Goal: Information Seeking & Learning: Check status

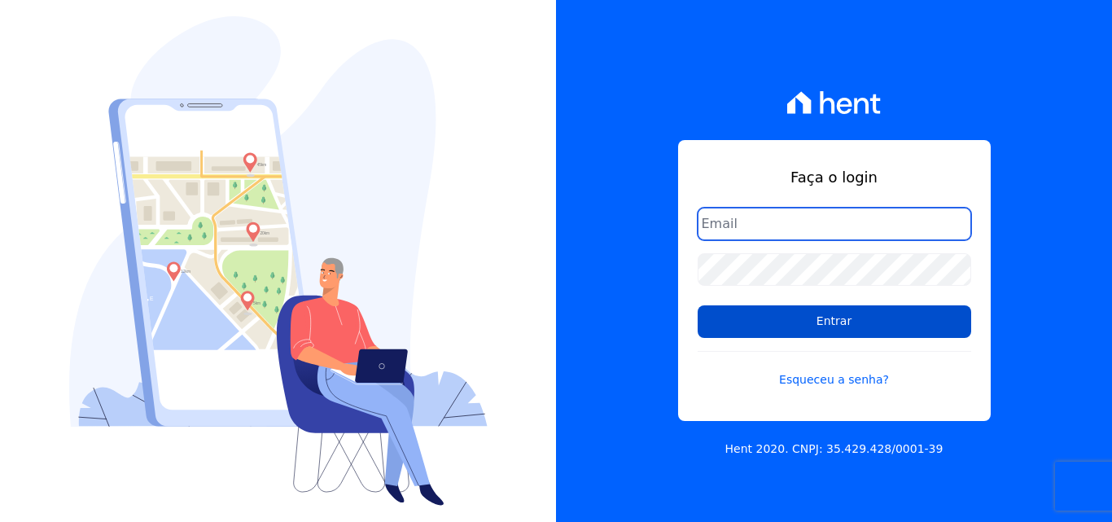
type input "financeiro@pedraconstrutora.com.br"
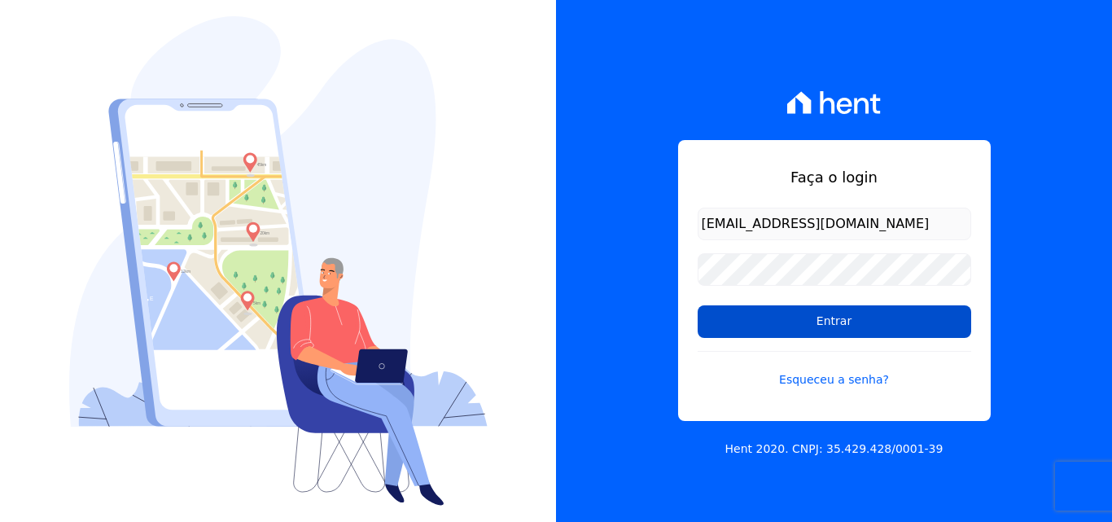
click at [833, 326] on input "Entrar" at bounding box center [834, 321] width 273 height 33
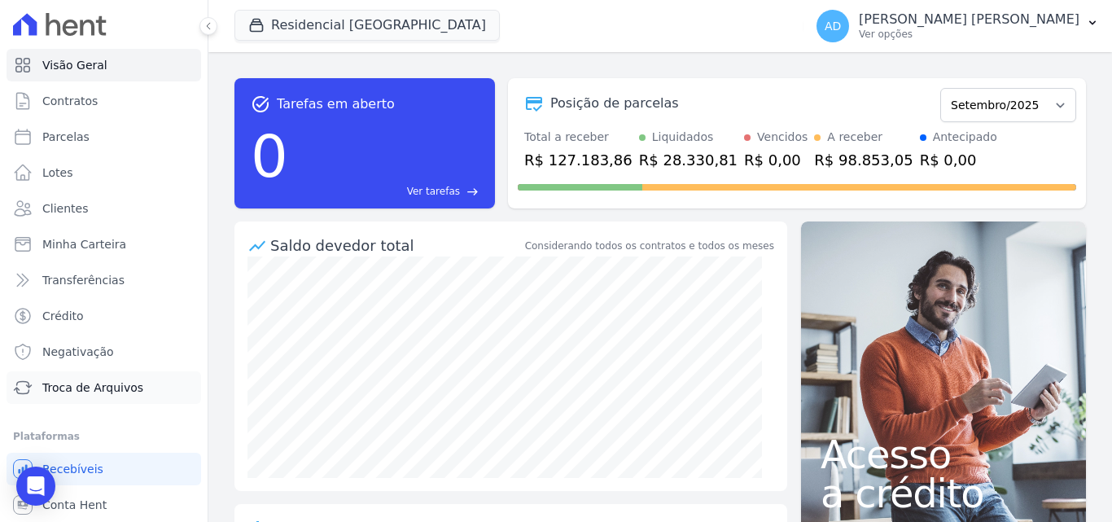
click at [97, 387] on span "Troca de Arquivos" at bounding box center [92, 387] width 101 height 16
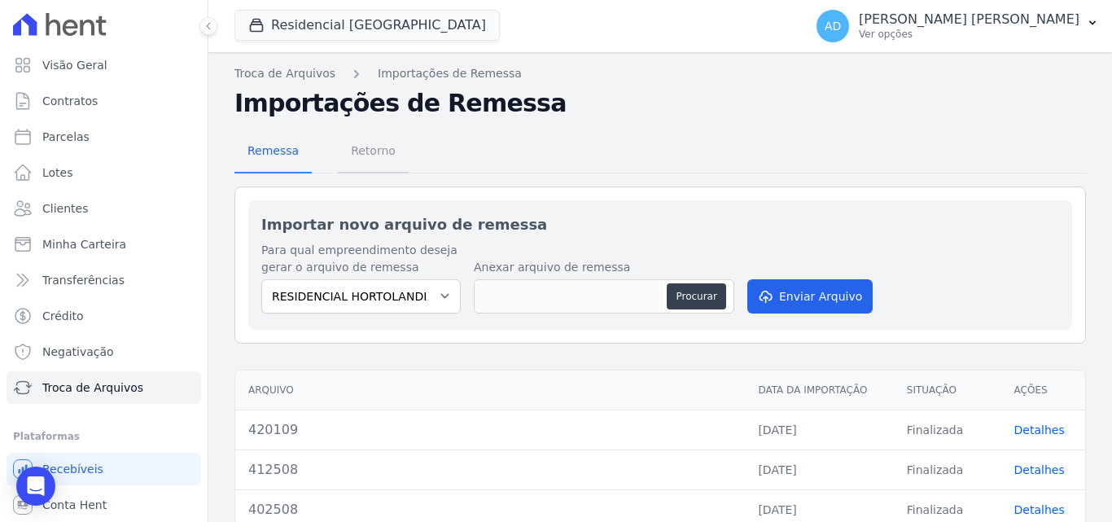
click at [364, 152] on span "Retorno" at bounding box center [373, 150] width 64 height 33
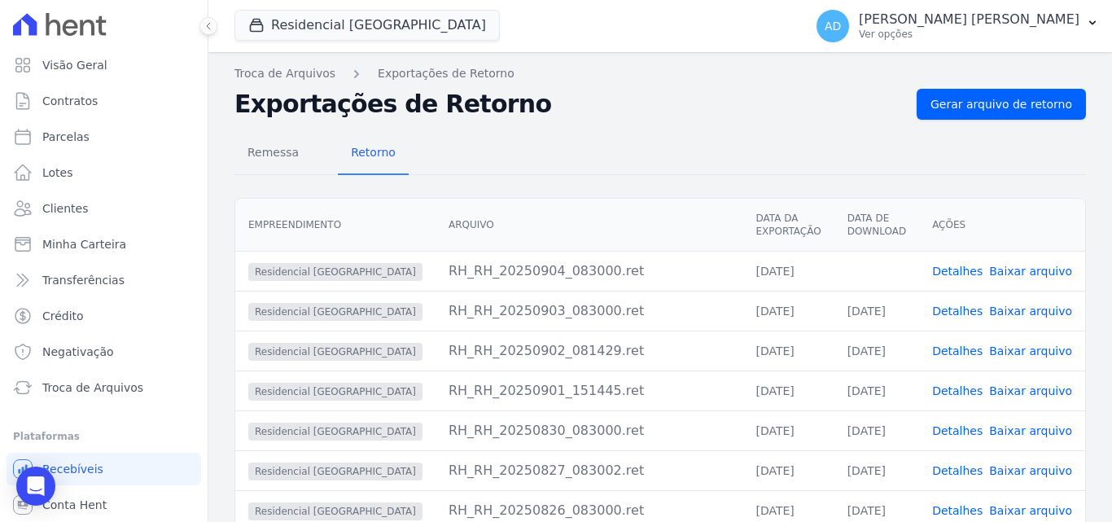
click at [1017, 269] on link "Baixar arquivo" at bounding box center [1030, 271] width 83 height 13
click at [88, 144] on link "Parcelas" at bounding box center [104, 136] width 195 height 33
select select
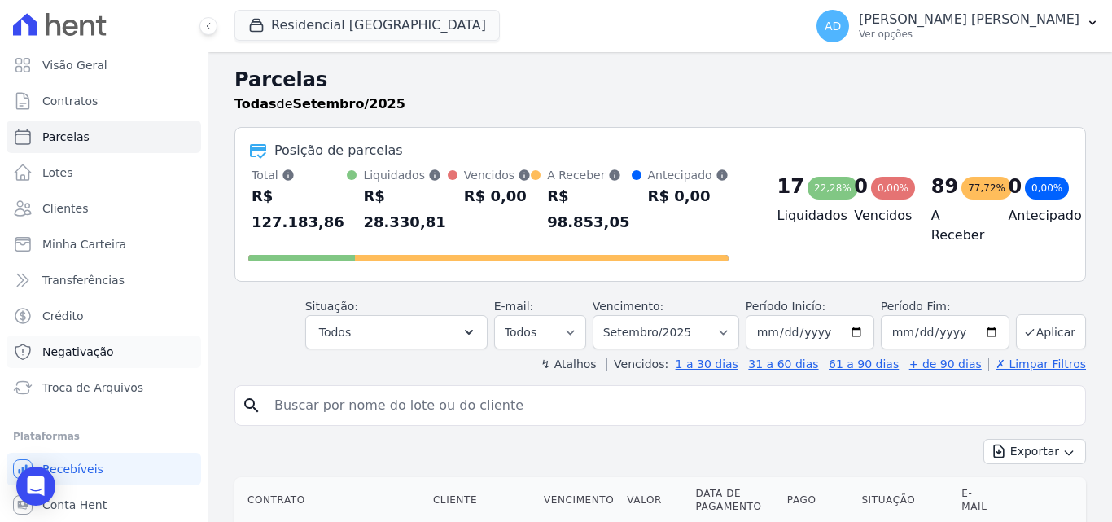
scroll to position [35, 0]
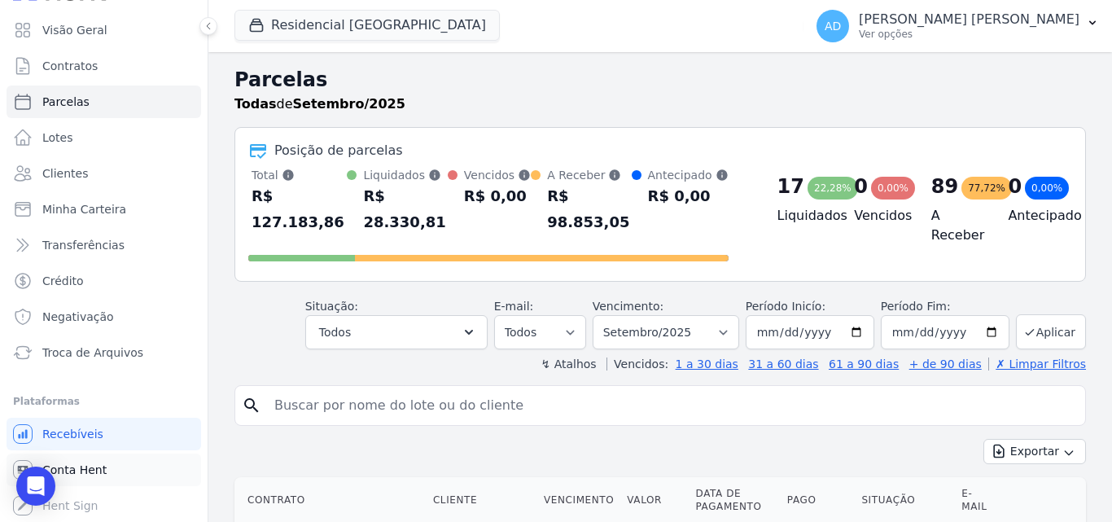
click at [101, 463] on span "Conta Hent" at bounding box center [74, 470] width 64 height 16
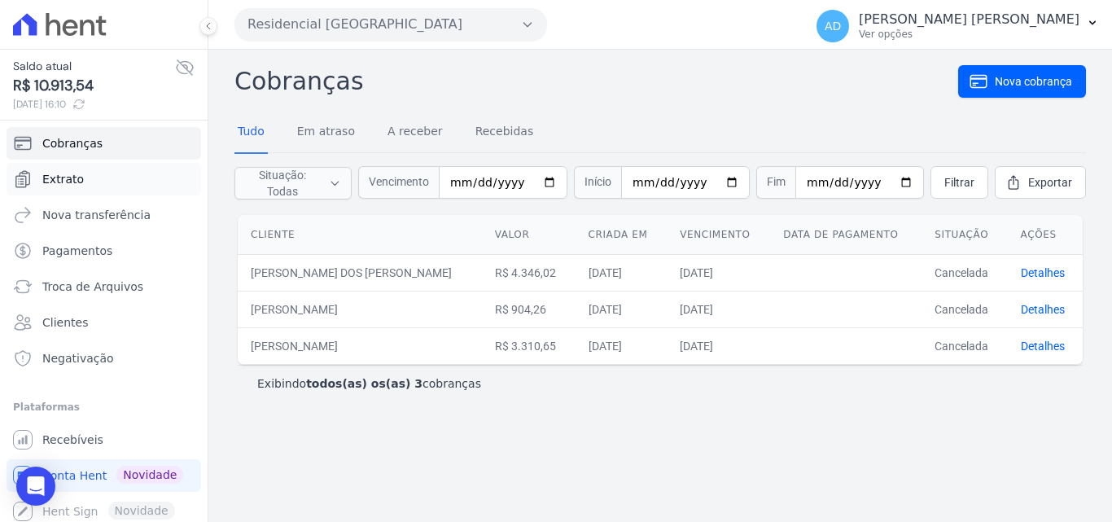
click at [106, 189] on link "Extrato" at bounding box center [104, 179] width 195 height 33
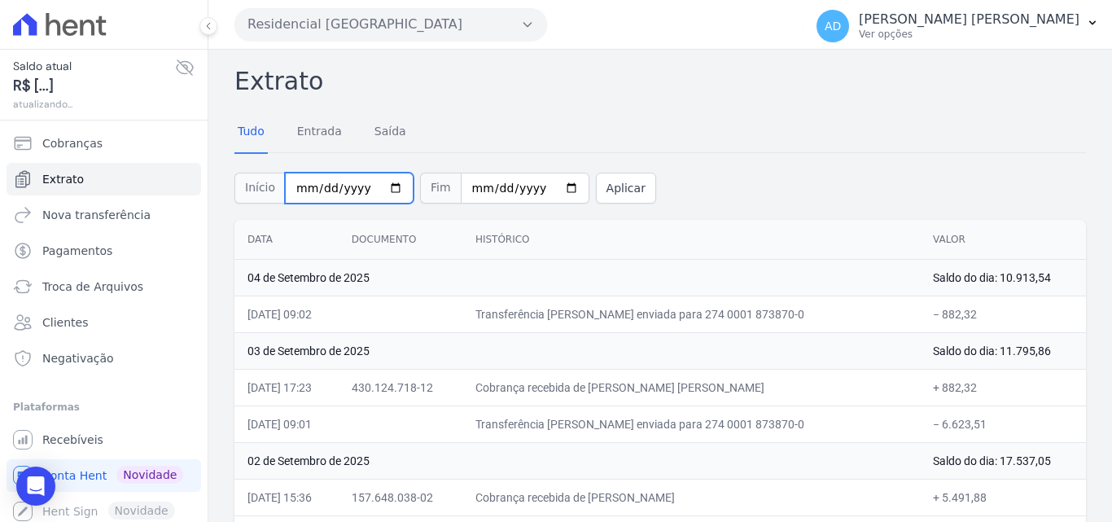
click at [387, 185] on input "[DATE]" at bounding box center [349, 188] width 129 height 31
type input "[DATE]"
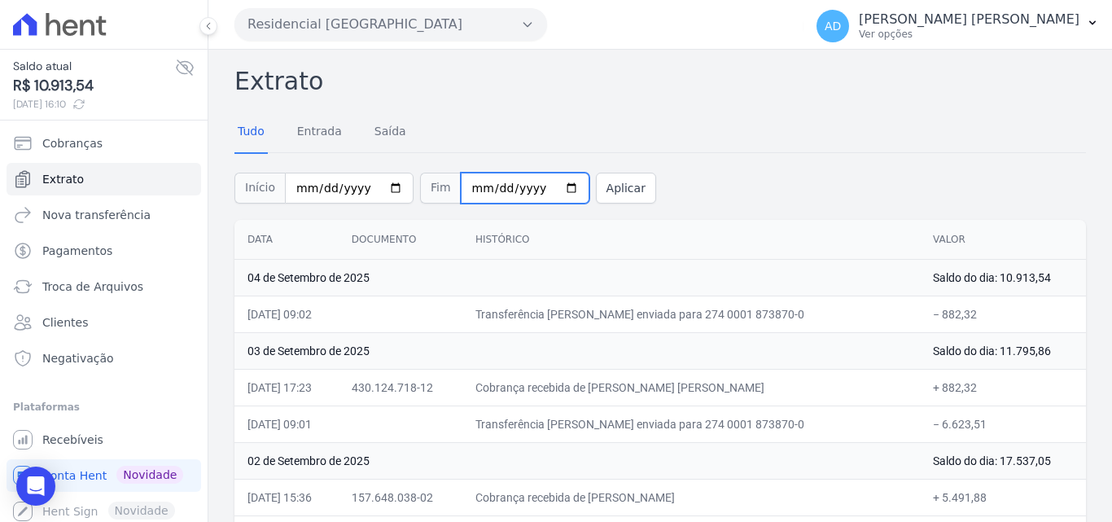
click at [550, 186] on input "[DATE]" at bounding box center [525, 188] width 129 height 31
type input "[DATE]"
click at [607, 187] on button "Aplicar" at bounding box center [626, 188] width 60 height 31
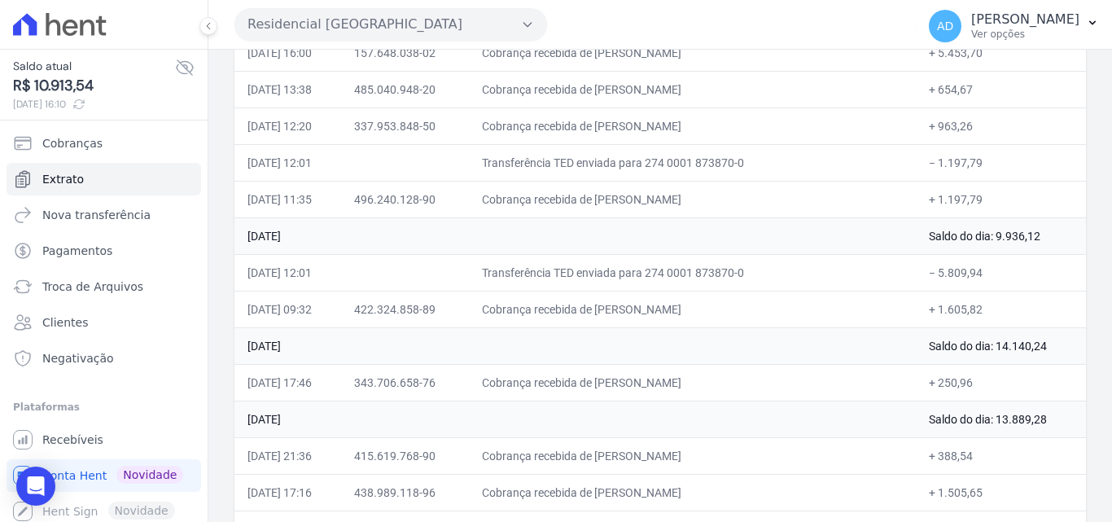
scroll to position [4586, 0]
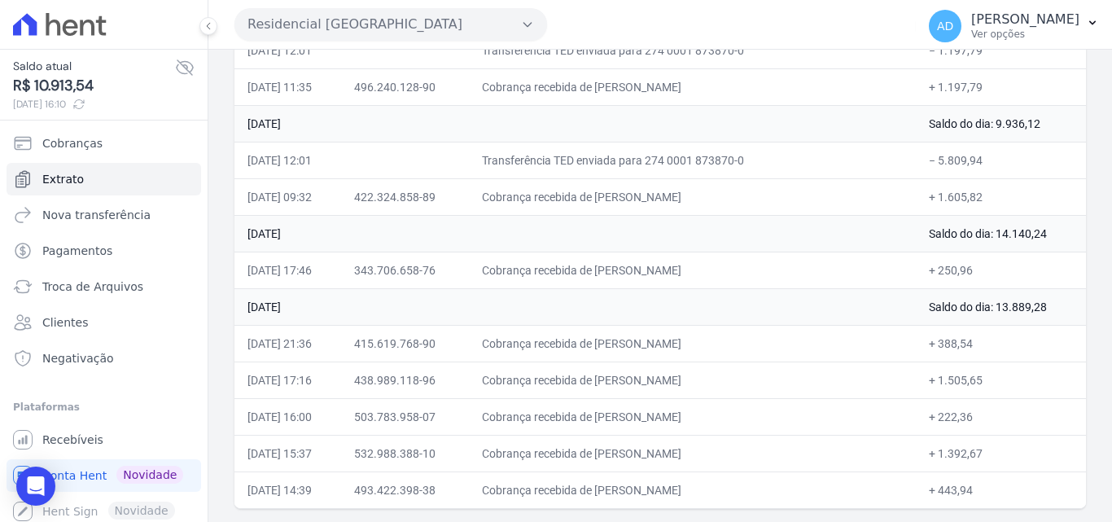
drag, startPoint x: 251, startPoint y: 242, endPoint x: 988, endPoint y: 532, distance: 792.6
click at [988, 521] on html "Saldo atual R$ 10.913,54 [DATE] 16:10 Cobranças Extrato Nova transferência Paga…" at bounding box center [556, 261] width 1112 height 522
copy table
